Goal: Task Accomplishment & Management: Manage account settings

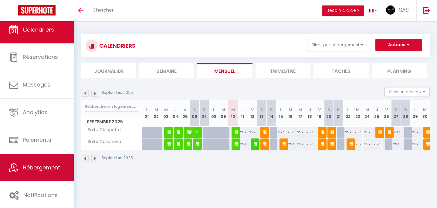
scroll to position [5, 0]
click at [37, 171] on link "Hébergement" at bounding box center [37, 167] width 74 height 27
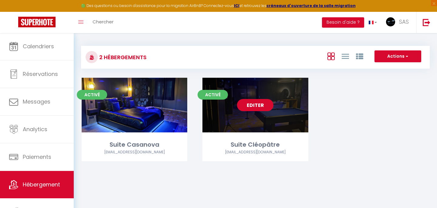
click at [264, 106] on link "Editer" at bounding box center [255, 105] width 36 height 12
click at [256, 103] on link "Editer" at bounding box center [255, 105] width 36 height 12
click at [248, 104] on link "Editer" at bounding box center [255, 105] width 36 height 12
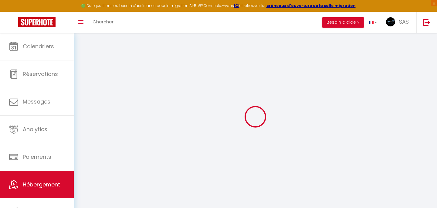
checkbox input "true"
checkbox input "false"
select select "18:00"
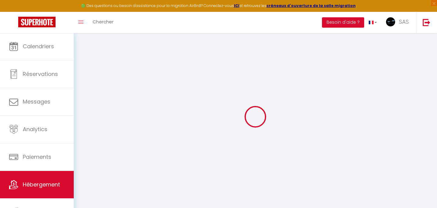
select select "22:00"
select select "11:00"
select select "15"
select select "16:00"
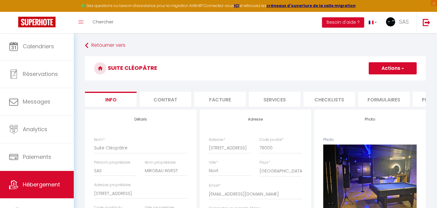
click at [270, 95] on li "Services" at bounding box center [275, 99] width 52 height 15
select select
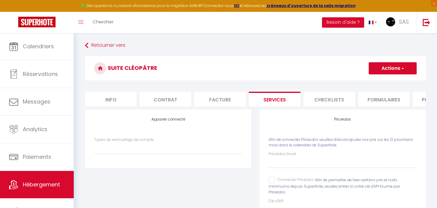
click at [315, 103] on li "Checklists" at bounding box center [329, 99] width 52 height 15
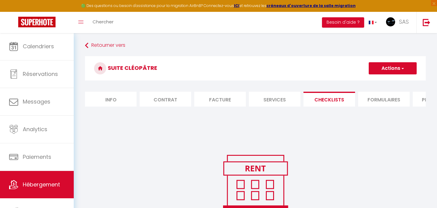
click at [228, 103] on li "Facture" at bounding box center [220, 99] width 52 height 15
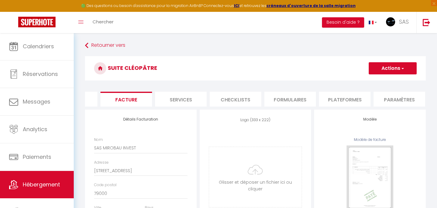
select select "365"
select select
select select "EUR"
select select
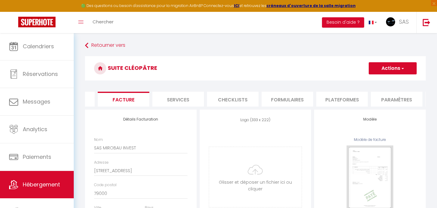
click at [277, 97] on li "Formulaires" at bounding box center [288, 99] width 52 height 15
select select
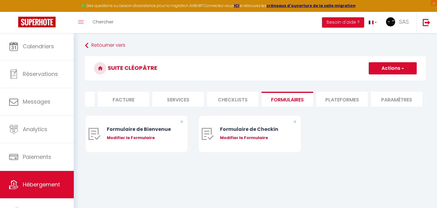
click at [243, 97] on li "Checklists" at bounding box center [233, 99] width 52 height 15
select select
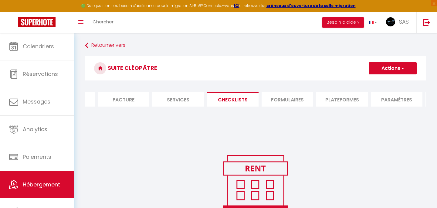
click at [331, 95] on li "Plateformes" at bounding box center [342, 99] width 52 height 15
select select
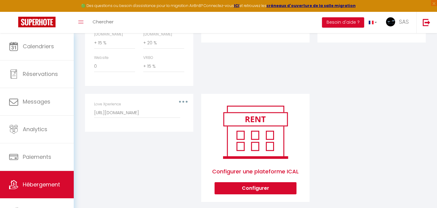
scroll to position [340, 0]
click at [183, 97] on button "button" at bounding box center [183, 102] width 17 height 10
click at [165, 122] on button "Supprimer" at bounding box center [167, 127] width 45 height 10
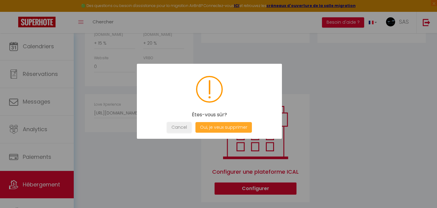
click at [209, 129] on button "Oui, je veux supprimer" at bounding box center [223, 127] width 56 height 11
select select
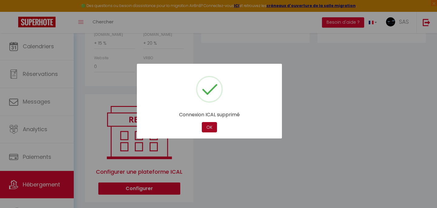
click at [213, 124] on button "OK" at bounding box center [209, 127] width 15 height 11
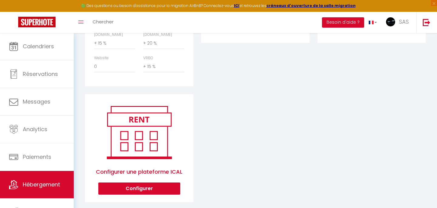
click at [148, 182] on button "Configurer" at bounding box center [139, 188] width 82 height 12
select select "1"
select select
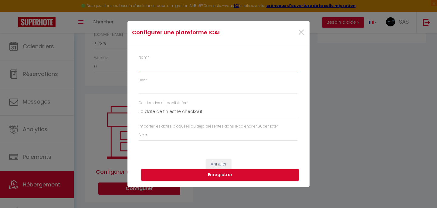
click at [176, 69] on input "Nom *" at bounding box center [218, 65] width 159 height 11
type input "L"
select select
type input "Lo"
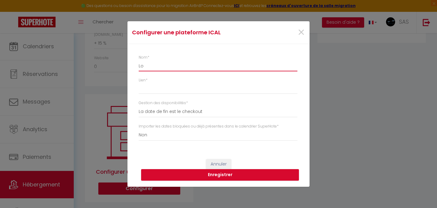
select select
type input "Lov"
select select
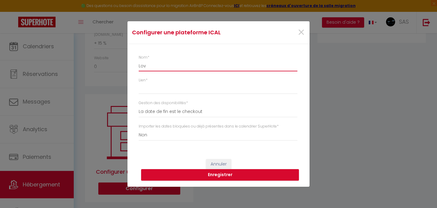
type input "Love"
select select
type input "Love"
select select
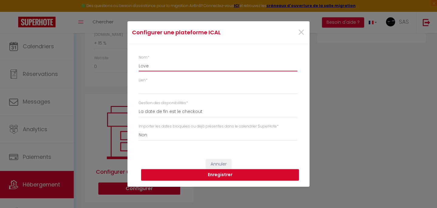
select select
type input "Love X"
select select
type input "Love Xp"
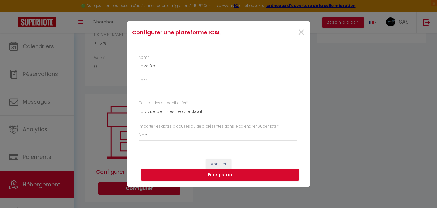
select select
type input "Love Xpe"
select select
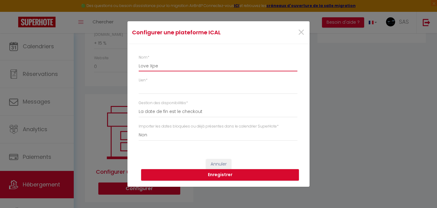
type input "Love Xper"
select select
type input "Love Xperi"
select select
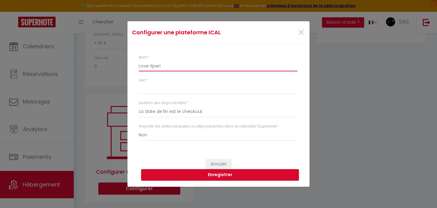
select select
type input "Love Xperie"
select select
type input "Love Xperien"
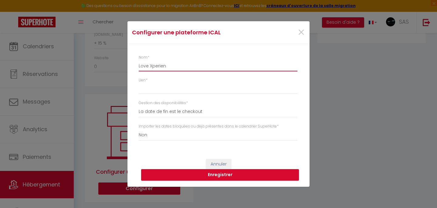
select select
type input "Love Xperienc"
select select
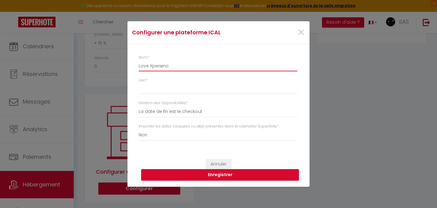
type input "Love Xperience"
select select
type input "Love Experience"
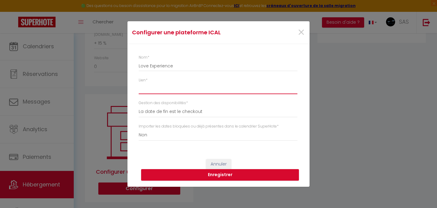
select select
drag, startPoint x: 168, startPoint y: 85, endPoint x: 163, endPoint y: 91, distance: 6.9
click at [163, 91] on input "Lien *" at bounding box center [218, 88] width 159 height 11
paste input "[URL][DOMAIN_NAME]"
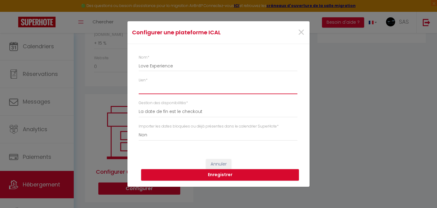
type input "[URL][DOMAIN_NAME]"
select select
type input "[URL][DOMAIN_NAME]"
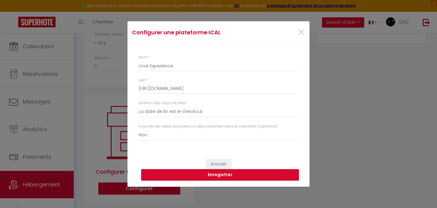
click at [215, 178] on button "Enregistrer" at bounding box center [220, 175] width 158 height 12
select select
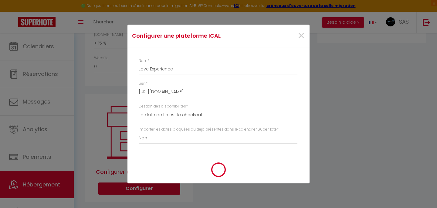
select select
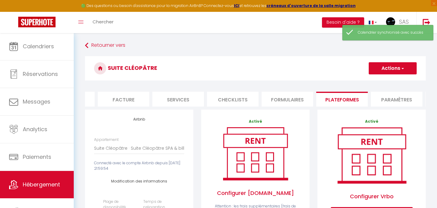
scroll to position [0, 0]
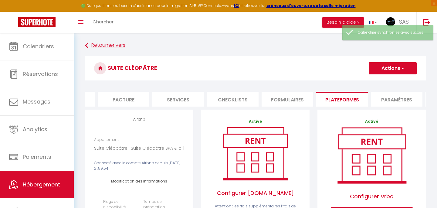
click at [110, 46] on link "Retourner vers" at bounding box center [255, 45] width 341 height 11
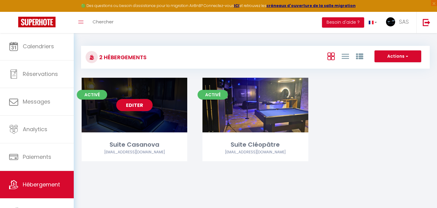
click at [134, 101] on link "Editer" at bounding box center [134, 105] width 36 height 12
click at [126, 104] on link "Editer" at bounding box center [134, 105] width 36 height 12
select select "3"
select select "2"
select select "1"
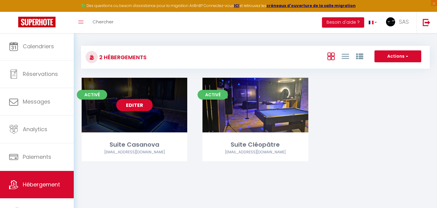
select select "1"
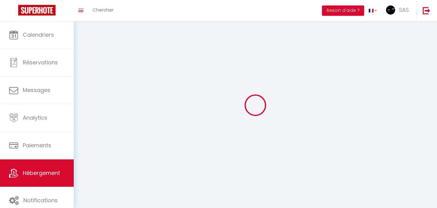
select select
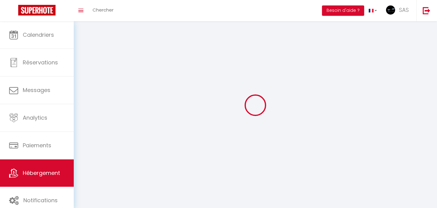
checkbox input "false"
select select
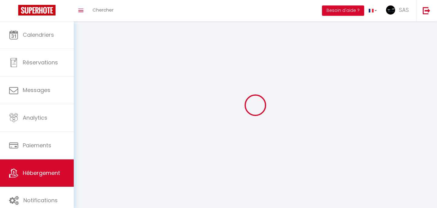
select select
select select "1"
select select
select select "28"
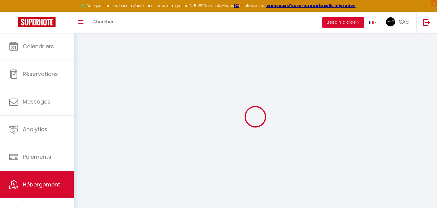
select select
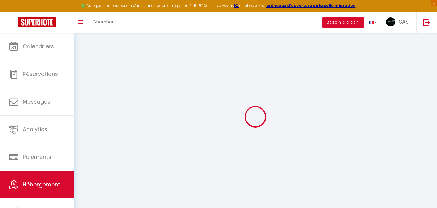
select select
checkbox input "false"
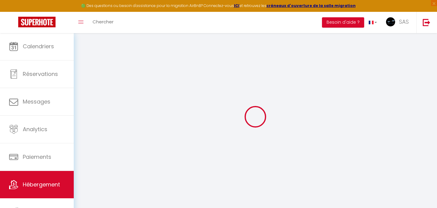
select select
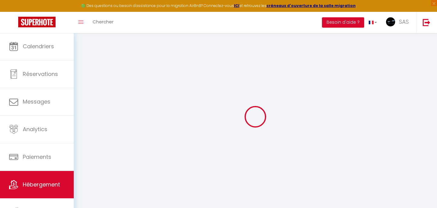
select select
checkbox input "false"
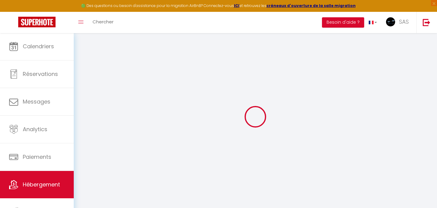
checkbox input "false"
select select
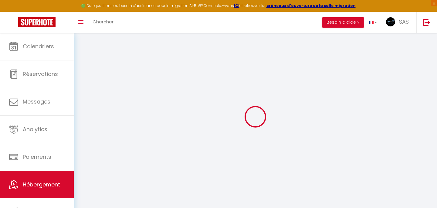
select select
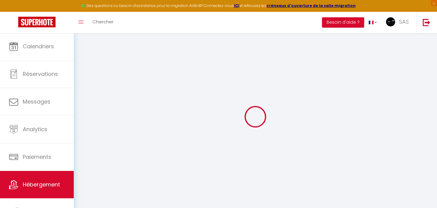
checkbox input "false"
select select
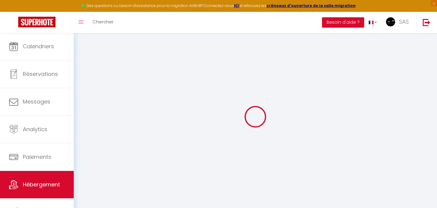
select select
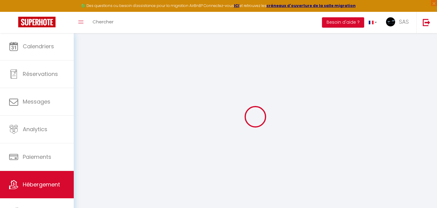
select select
checkbox input "false"
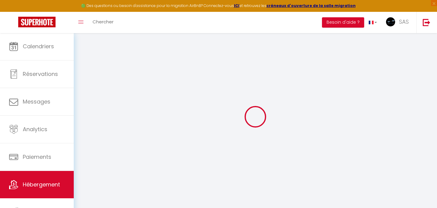
checkbox input "false"
select select
type input "Suite Casanova"
type input "SAS"
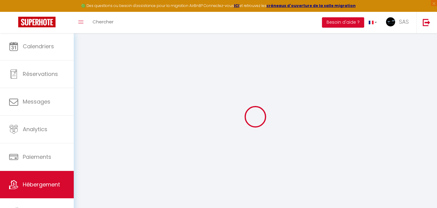
type input "MIROBAU INVEST"
type input "[STREET_ADDRESS]"
type input "79000"
type input "Niort"
select select "2"
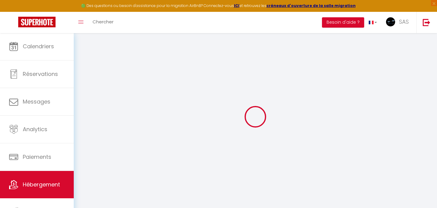
type input "257"
type input "4.60"
type input "600"
type input "10"
select select
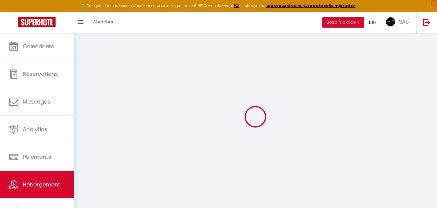
select select
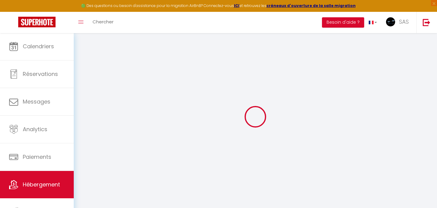
type input "[STREET_ADDRESS]"
type input "79000"
type input "Niort"
type input "[EMAIL_ADDRESS][DOMAIN_NAME]"
select select "5467"
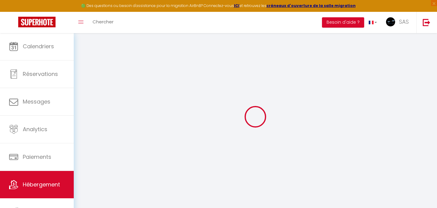
checkbox input "true"
checkbox input "false"
type input "0"
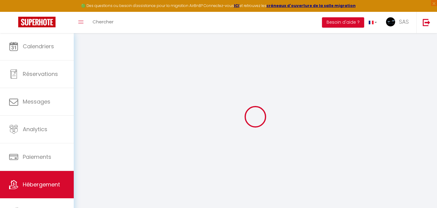
type input "0"
select select
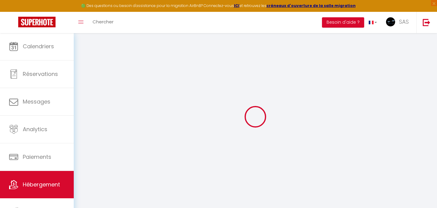
select select
checkbox input "true"
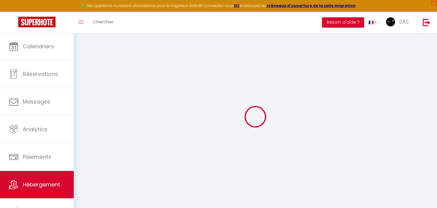
checkbox input "false"
checkbox input "true"
checkbox input "false"
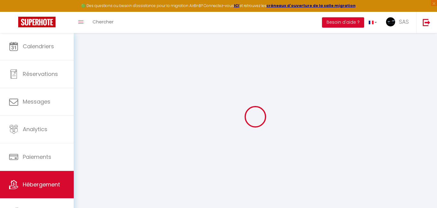
checkbox input "false"
checkbox input "true"
checkbox input "false"
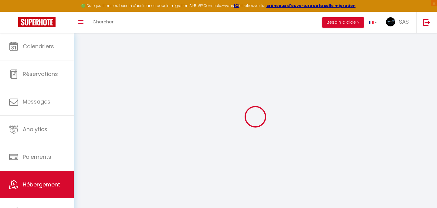
checkbox input "false"
select select "18:00"
select select "22:00"
select select "11:00"
select select "15"
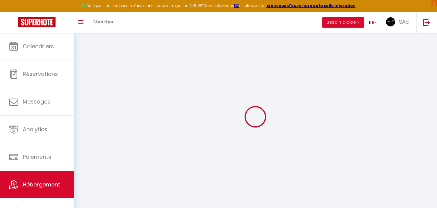
select select "15"
select select "16:00"
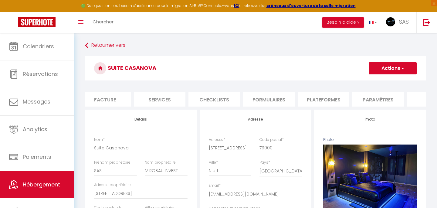
scroll to position [0, 156]
click at [298, 98] on li "Plateformes" at bounding box center [282, 99] width 52 height 15
select select
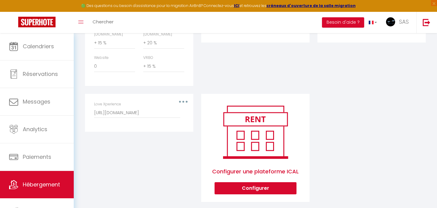
scroll to position [357, 0]
click at [164, 107] on input "[URL][DOMAIN_NAME]" at bounding box center [137, 112] width 86 height 11
drag, startPoint x: 161, startPoint y: 105, endPoint x: 226, endPoint y: 110, distance: 65.4
click at [175, 133] on div "Editer Supprimer Love Xperience [URL][DOMAIN_NAME]" at bounding box center [139, 152] width 116 height 116
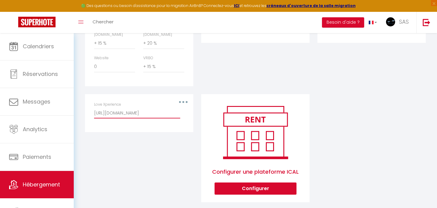
drag, startPoint x: 161, startPoint y: 103, endPoint x: 229, endPoint y: 111, distance: 68.4
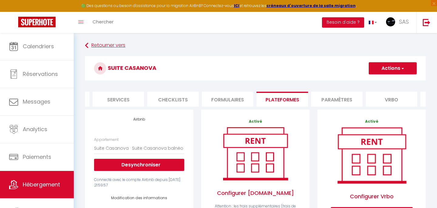
scroll to position [0, 0]
click at [114, 41] on link "Retourner vers" at bounding box center [255, 45] width 341 height 11
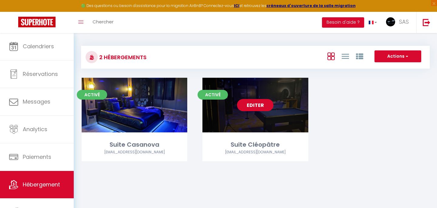
click at [258, 103] on link "Editer" at bounding box center [255, 105] width 36 height 12
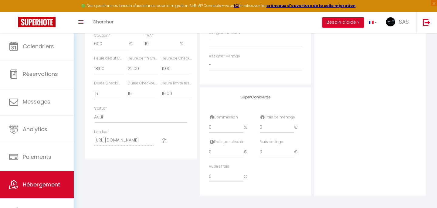
scroll to position [323, 0]
click at [167, 134] on div at bounding box center [175, 140] width 34 height 23
click at [163, 139] on icon at bounding box center [164, 141] width 5 height 5
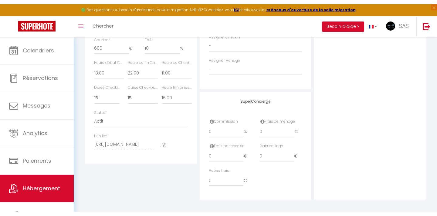
scroll to position [315, 0]
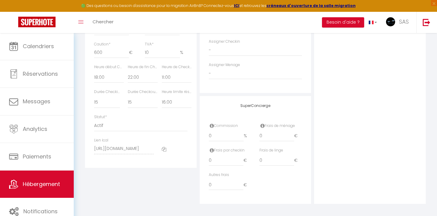
click at [2, 4] on div "🟢 Des questions ou besoin d'assistance pour la migration AirBnB? Connectez-vous…" at bounding box center [218, 6] width 437 height 12
